Goal: Check status: Check status

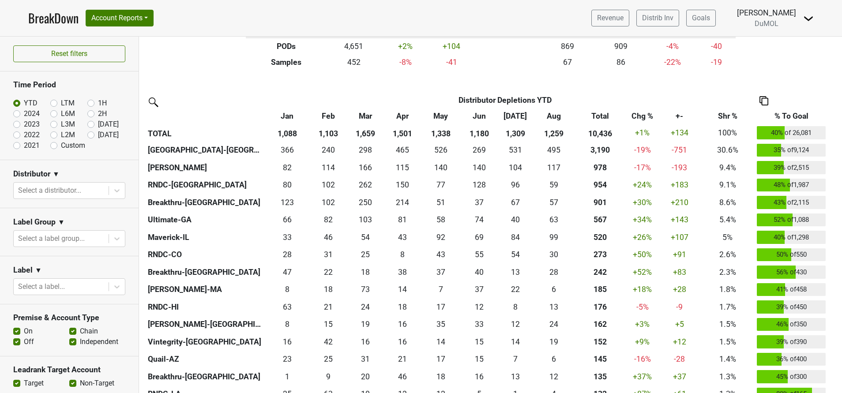
scroll to position [167, 0]
click at [98, 135] on label "[DATE]" at bounding box center [108, 135] width 21 height 11
click at [87, 135] on input "[DATE]" at bounding box center [104, 134] width 35 height 9
radio input "true"
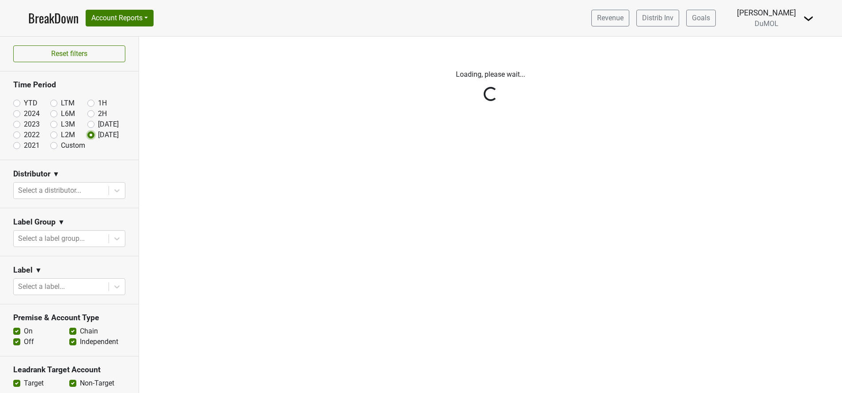
scroll to position [0, 0]
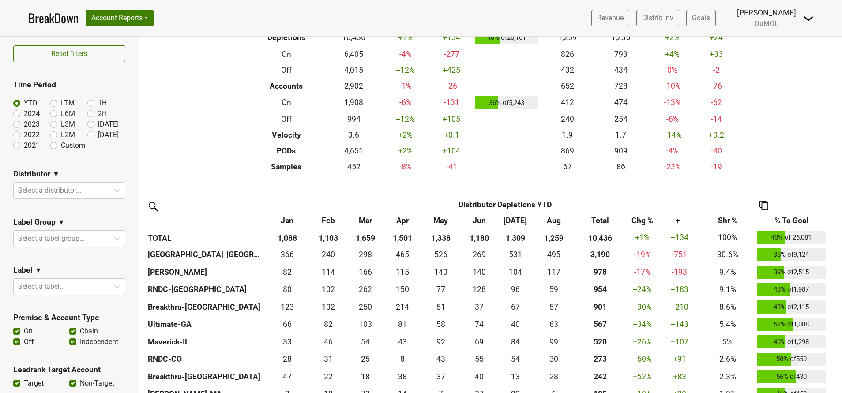
scroll to position [62, 0]
click at [98, 135] on label "[DATE]" at bounding box center [108, 135] width 21 height 11
click at [87, 135] on input "[DATE]" at bounding box center [104, 134] width 35 height 9
radio input "true"
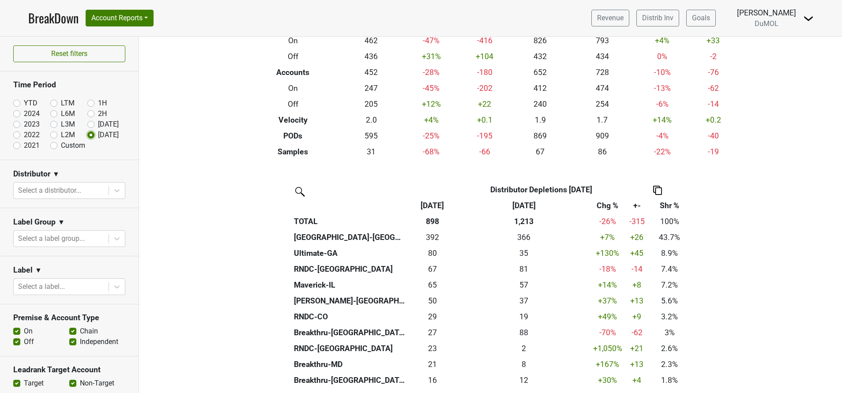
scroll to position [0, 0]
